Goal: Information Seeking & Learning: Learn about a topic

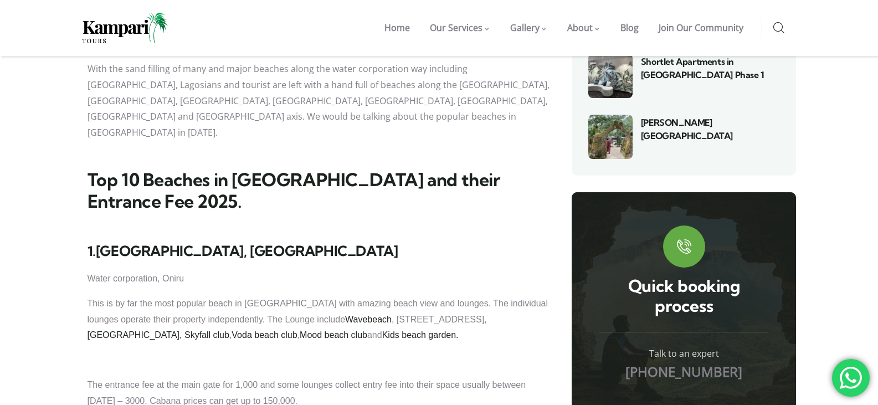
scroll to position [720, 0]
click at [300, 331] on link "Mood beach club" at bounding box center [334, 335] width 68 height 9
drag, startPoint x: 0, startPoint y: 0, endPoint x: 455, endPoint y: 218, distance: 504.8
click at [182, 331] on link "[GEOGRAPHIC_DATA]," at bounding box center [134, 335] width 95 height 9
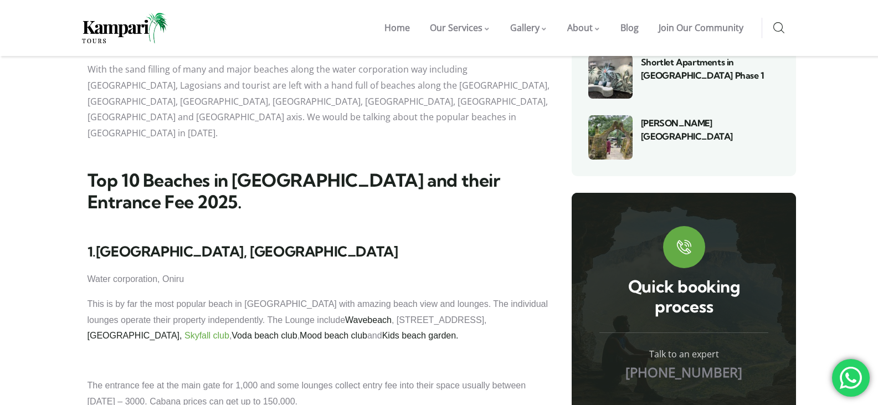
click at [229, 331] on link "Skyfall club" at bounding box center [206, 335] width 45 height 9
click at [182, 331] on link "[GEOGRAPHIC_DATA]," at bounding box center [134, 335] width 95 height 9
click at [365, 296] on p "This is by far the most popular beach in Lagos with amazing beach view and loun…" at bounding box center [318, 320] width 462 height 48
click at [336, 296] on p "This is by far the most popular beach in Lagos with amazing beach view and loun…" at bounding box center [318, 320] width 462 height 48
click at [345, 315] on link "Wavebeach" at bounding box center [368, 319] width 47 height 9
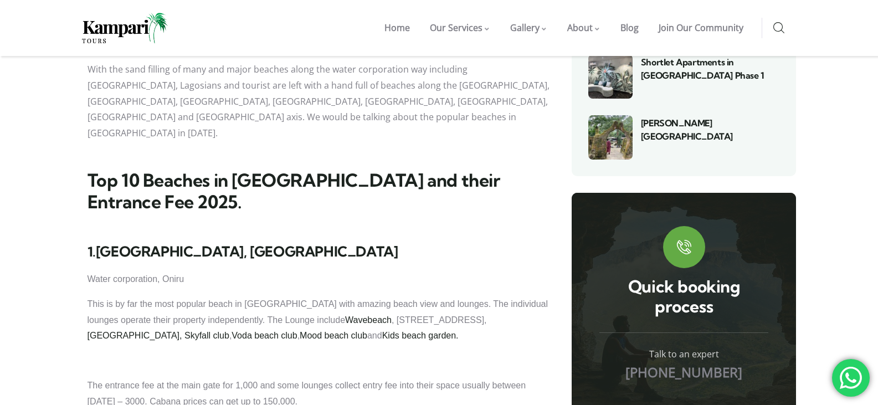
click at [348, 296] on p "This is by far the most popular beach in Lagos with amazing beach view and loun…" at bounding box center [318, 320] width 462 height 48
click at [297, 331] on link "Voda beach club" at bounding box center [263, 335] width 65 height 9
click at [300, 331] on link "Mood beach club" at bounding box center [334, 335] width 68 height 9
click at [382, 331] on link "Kids beach garden." at bounding box center [420, 335] width 76 height 9
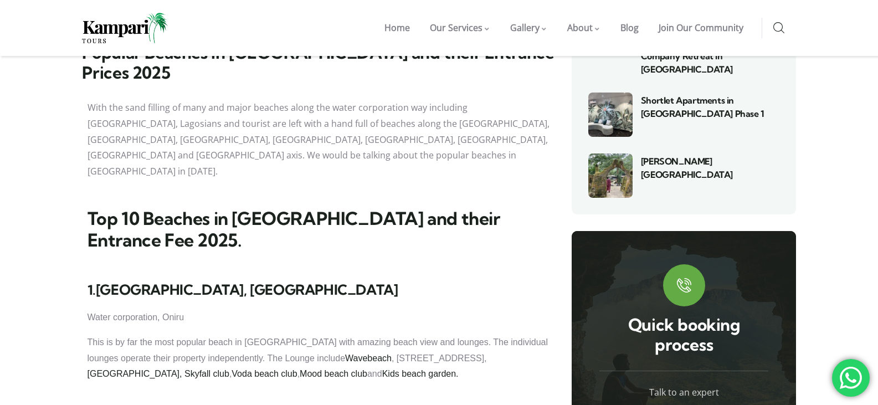
scroll to position [664, 0]
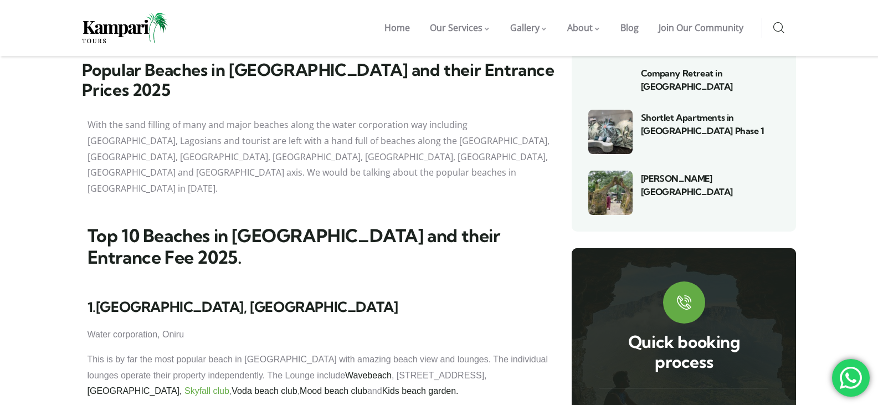
click at [229, 386] on link "Skyfall club" at bounding box center [206, 390] width 45 height 9
click at [345, 370] on link "Wavebeach" at bounding box center [368, 374] width 47 height 9
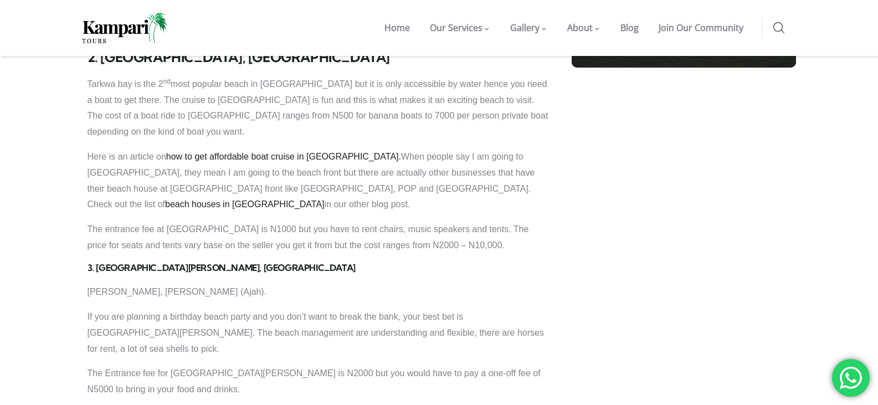
scroll to position [1107, 0]
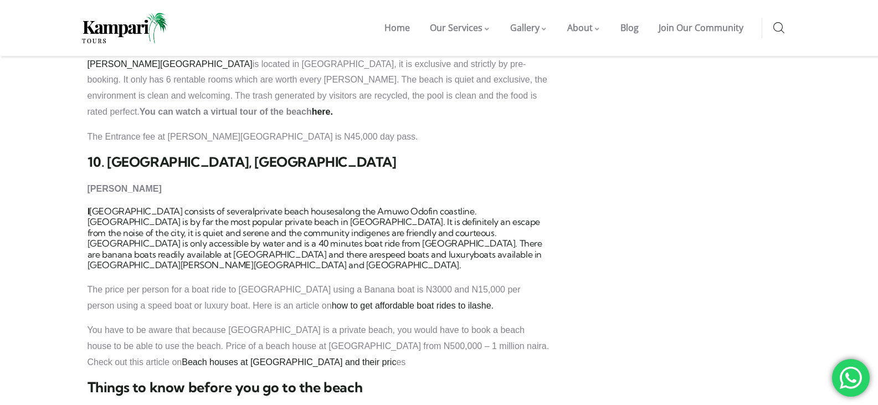
scroll to position [2160, 0]
